Goal: Task Accomplishment & Management: Manage account settings

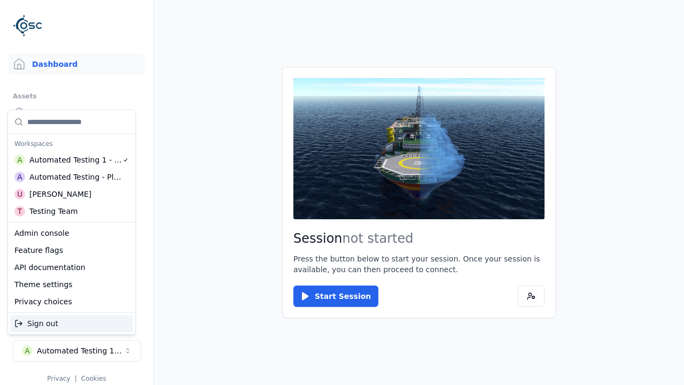
click at [72, 177] on div "Automated Testing - Playwright" at bounding box center [75, 176] width 92 height 11
click at [342, 192] on html "Support Dashboard Assets 3D Models Scenes Datasets Recordings Support Documenta…" at bounding box center [342, 192] width 684 height 385
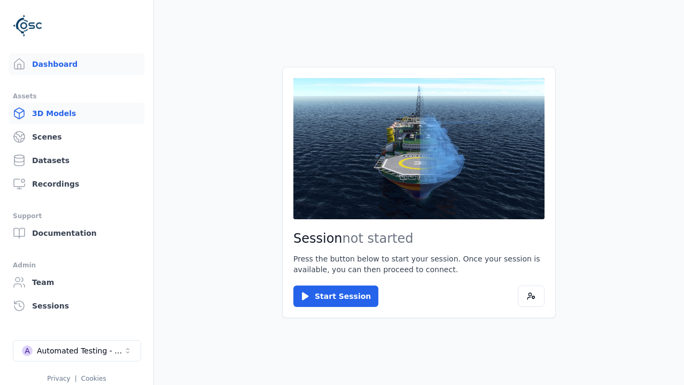
click at [76, 113] on link "3D Models" at bounding box center [77, 113] width 136 height 21
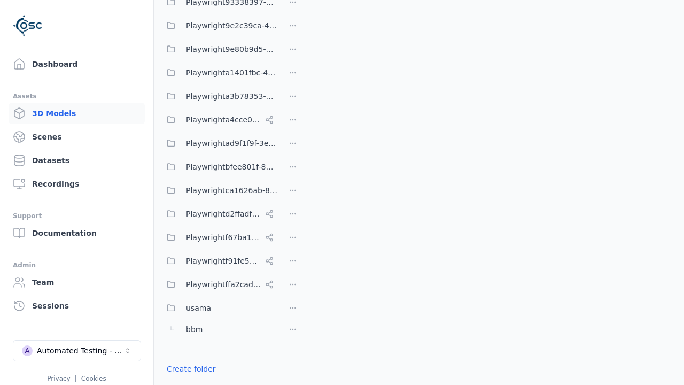
click at [188, 369] on link "Create folder" at bounding box center [191, 368] width 49 height 11
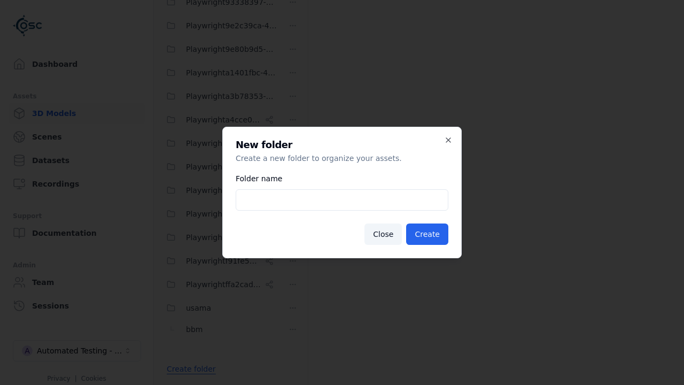
type input "**********"
click at [428, 234] on button "Create" at bounding box center [427, 233] width 42 height 21
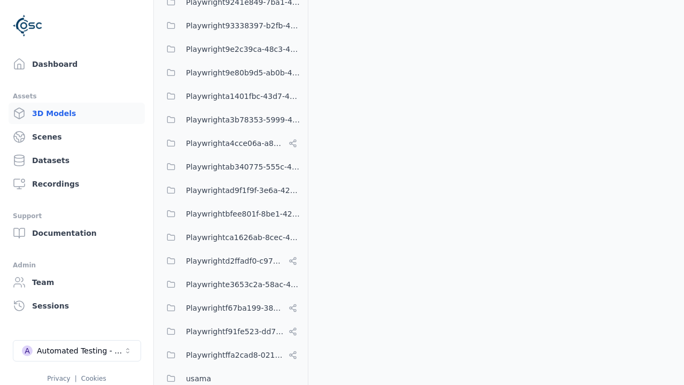
scroll to position [492, 0]
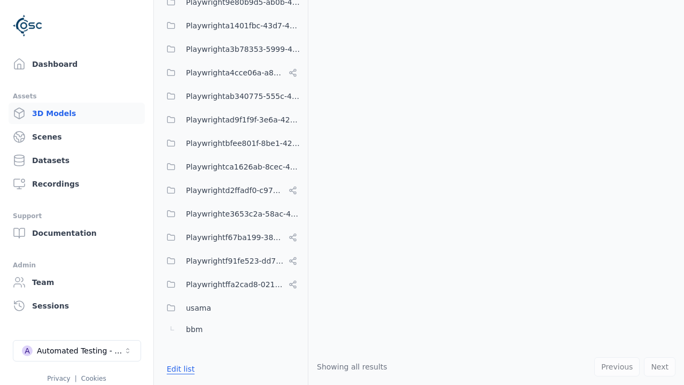
click at [178, 369] on button "Edit list" at bounding box center [180, 368] width 41 height 19
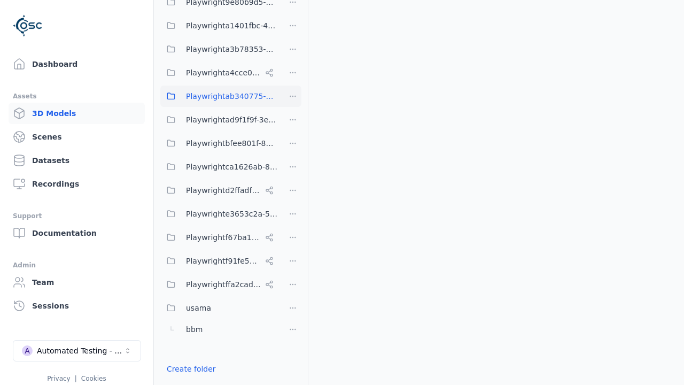
click at [293, 96] on html "Support Dashboard Assets 3D Models Scenes Datasets Recordings Support Documenta…" at bounding box center [342, 192] width 684 height 385
click at [292, 152] on div "Rename" at bounding box center [296, 152] width 72 height 17
